Goal: Information Seeking & Learning: Understand process/instructions

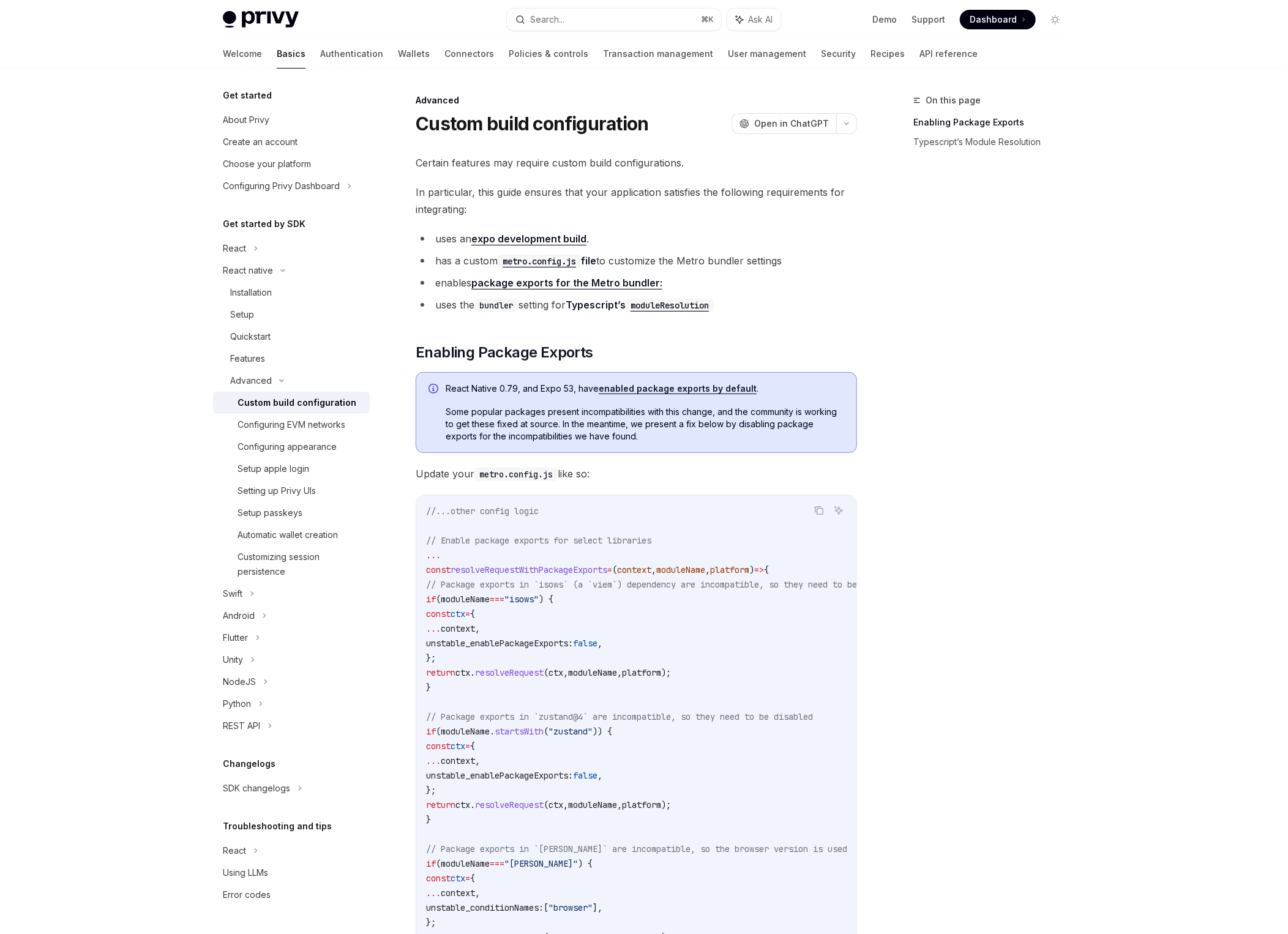
type textarea "*"
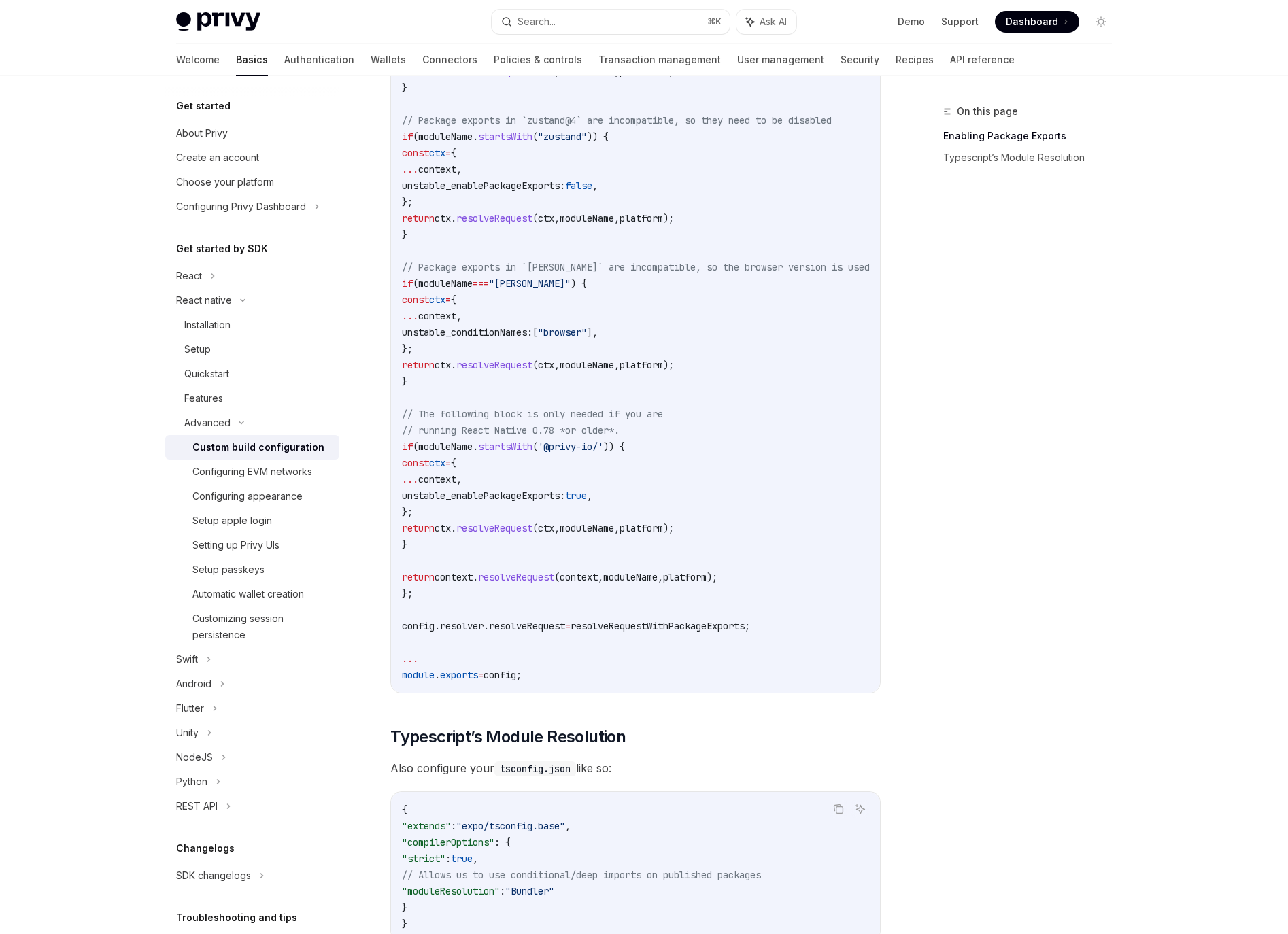
scroll to position [880, 0]
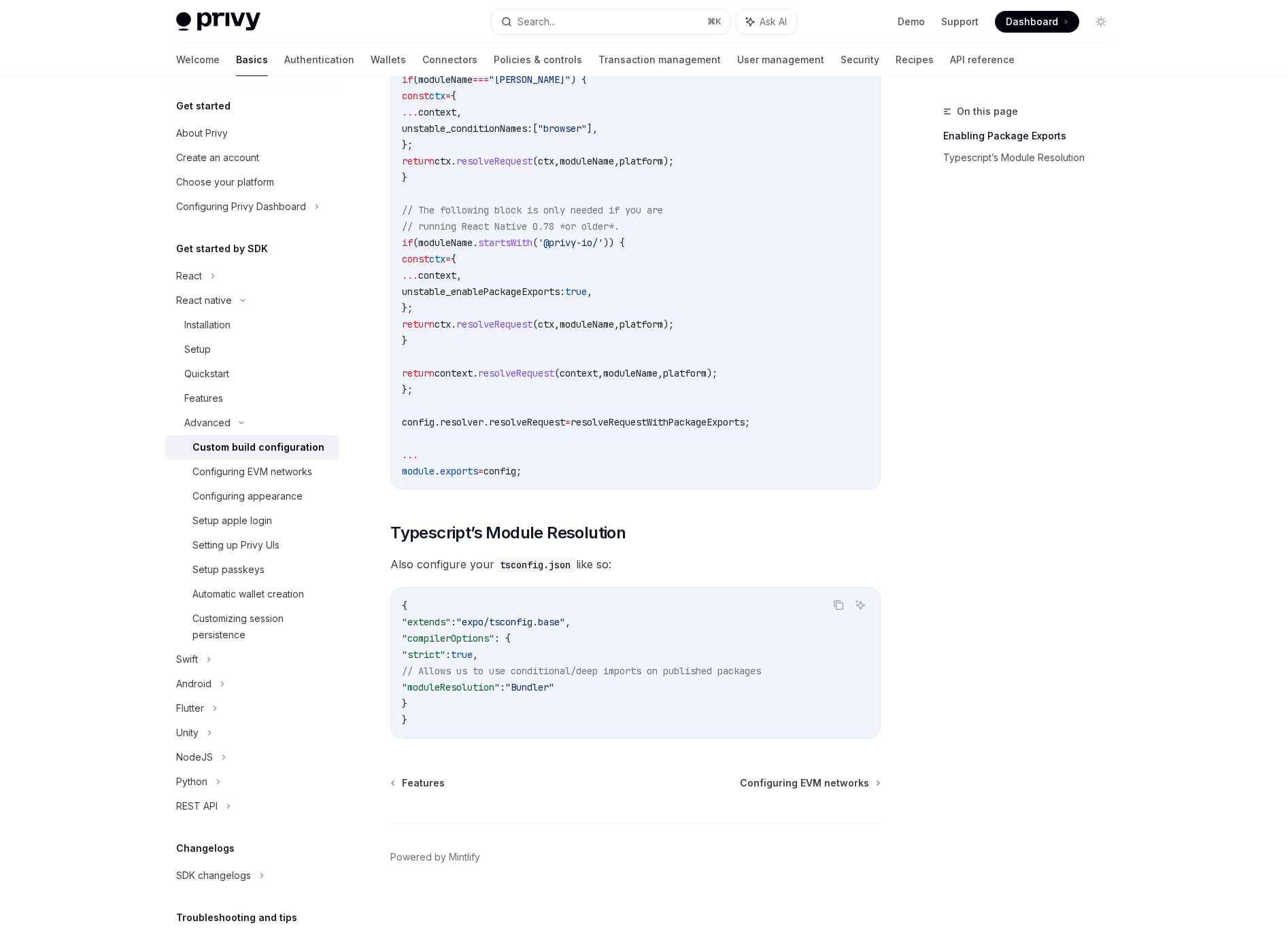
click at [1144, 411] on div "Get started About Privy Create an account Choose your platform Configuring Priv…" at bounding box center [644, 69] width 1001 height 1744
click at [1075, 454] on div "On this page Enabling Package Exports Typescript’s Module Resolution" at bounding box center [1019, 519] width 207 height 831
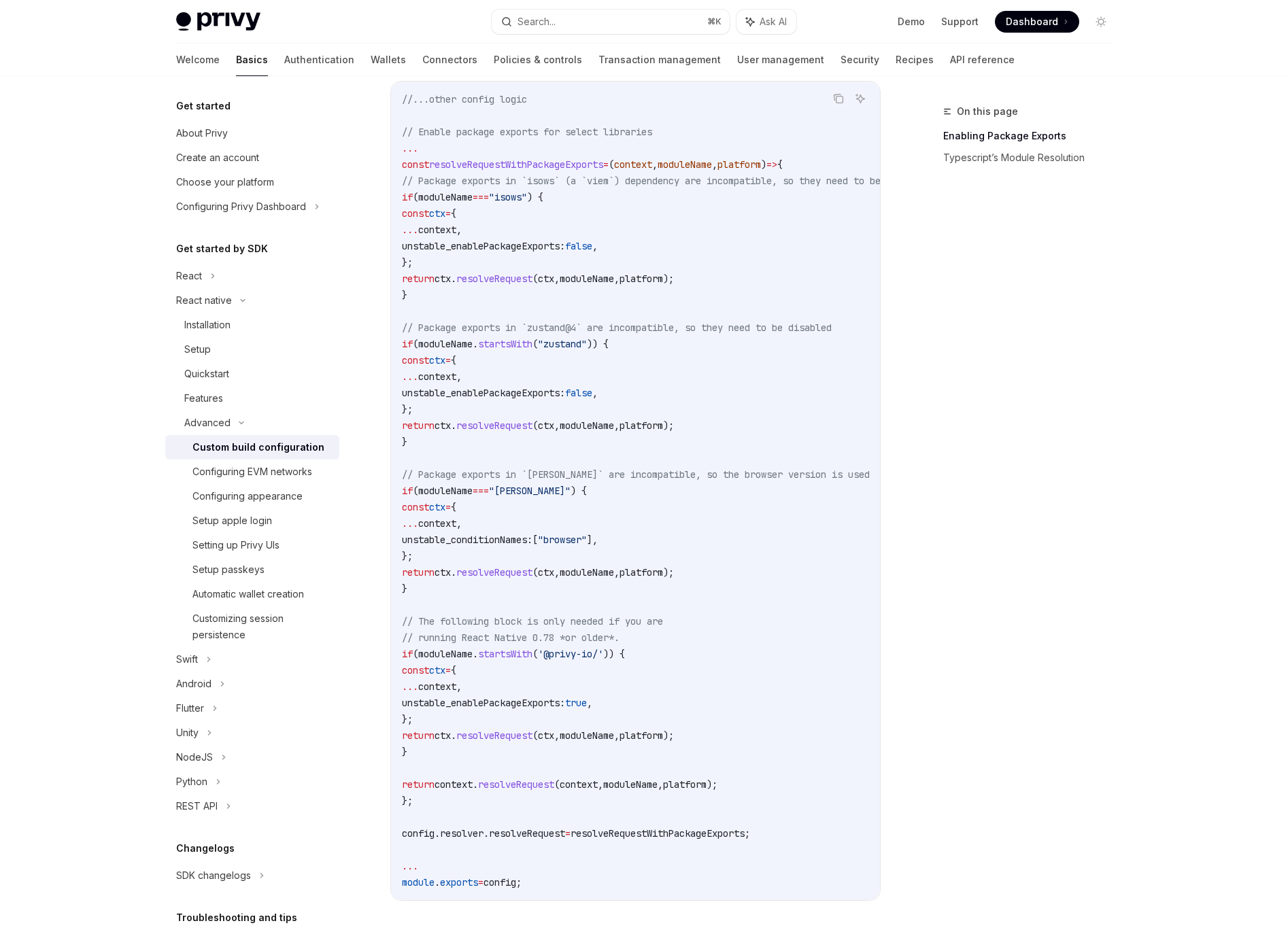
scroll to position [433, 0]
